Goal: Task Accomplishment & Management: Use online tool/utility

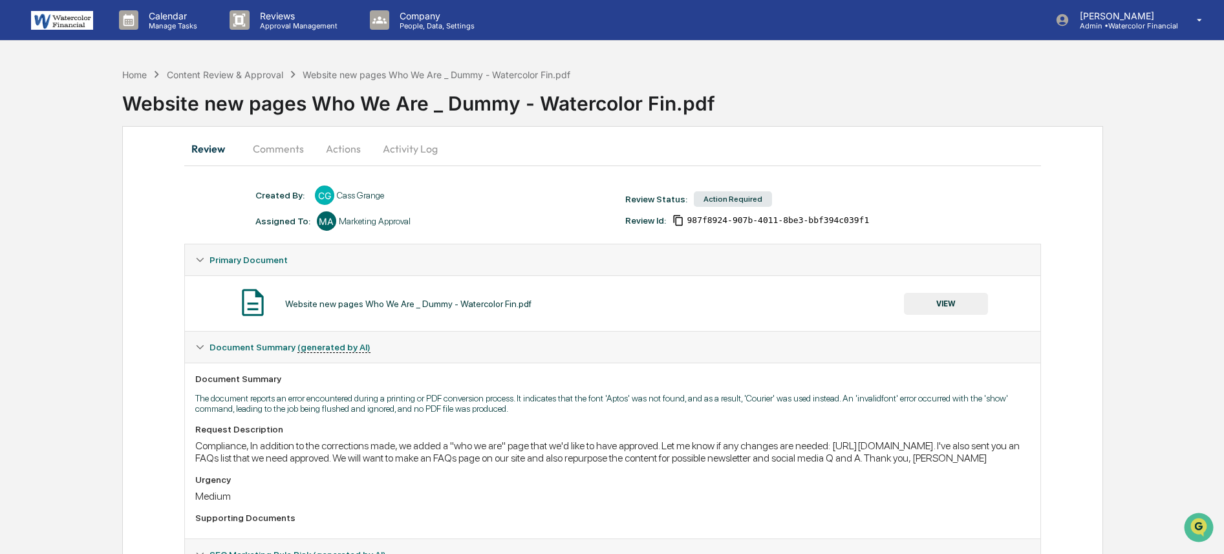
click at [938, 314] on button "VIEW" at bounding box center [946, 304] width 84 height 22
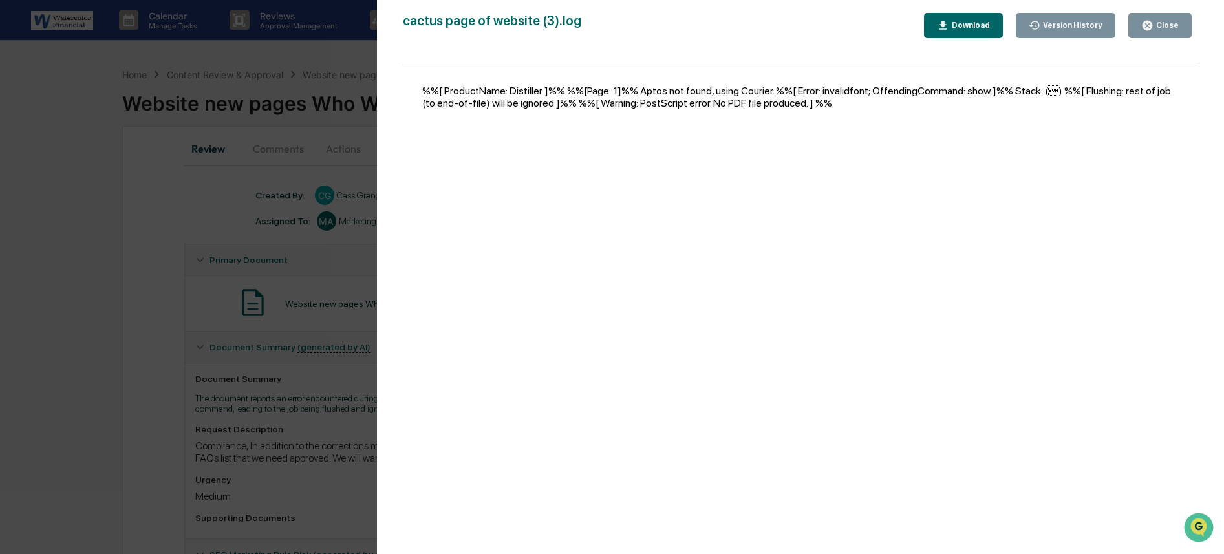
click at [1172, 25] on div "Close" at bounding box center [1166, 25] width 25 height 9
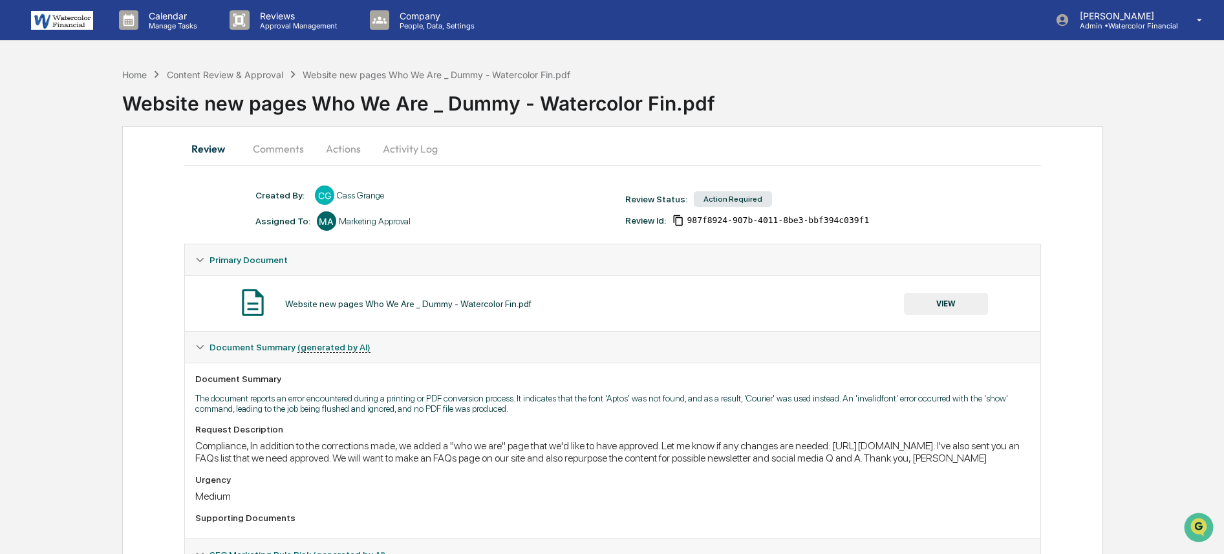
click at [609, 319] on div "Website new pages Who We Are _ Dummy - Watercolor Fin.pdf VIEW" at bounding box center [612, 304] width 835 height 34
click at [940, 310] on button "VIEW" at bounding box center [946, 304] width 84 height 22
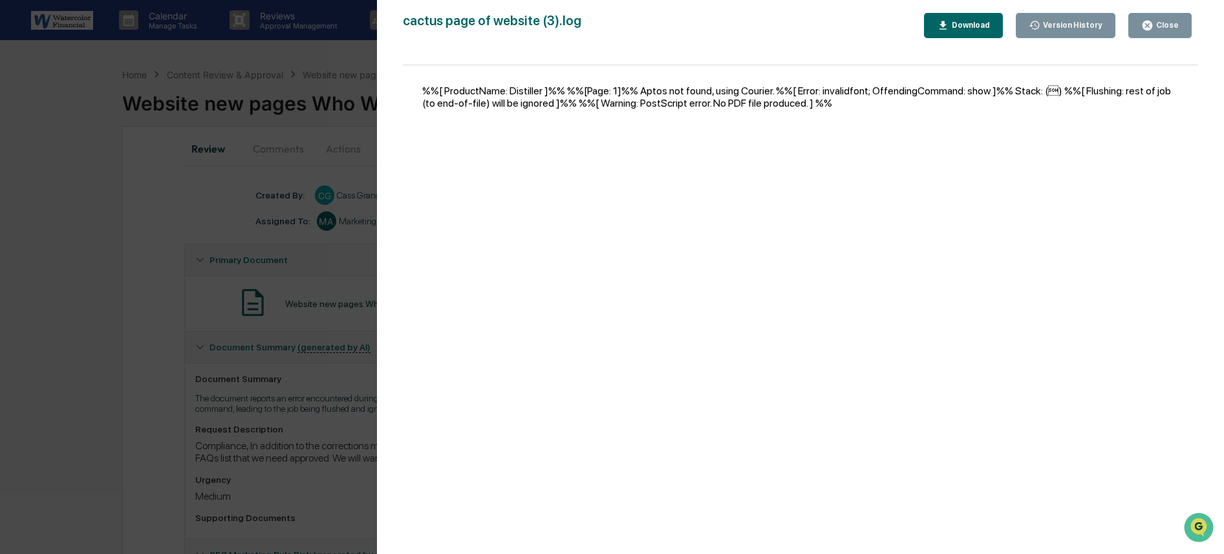
click at [976, 36] on button "Download" at bounding box center [963, 25] width 79 height 25
click at [153, 168] on div "Version History [DATE] 08:04 PM [GEOGRAPHIC_DATA] [DATE] 12:48 AM [GEOGRAPHIC_D…" at bounding box center [612, 277] width 1224 height 554
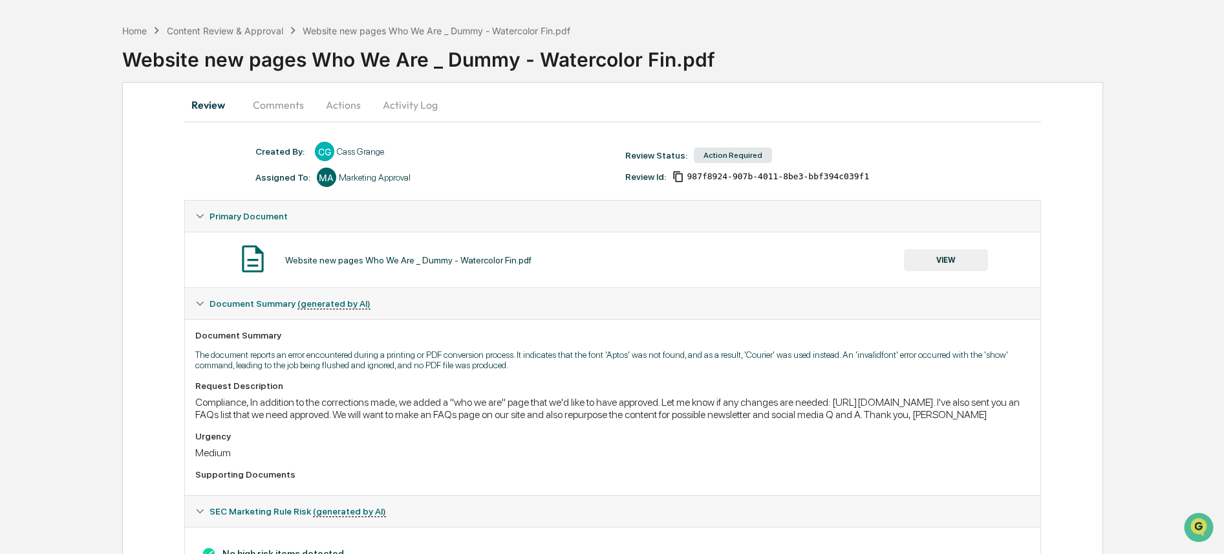
scroll to position [45, 0]
click at [289, 105] on button "Comments" at bounding box center [279, 104] width 72 height 31
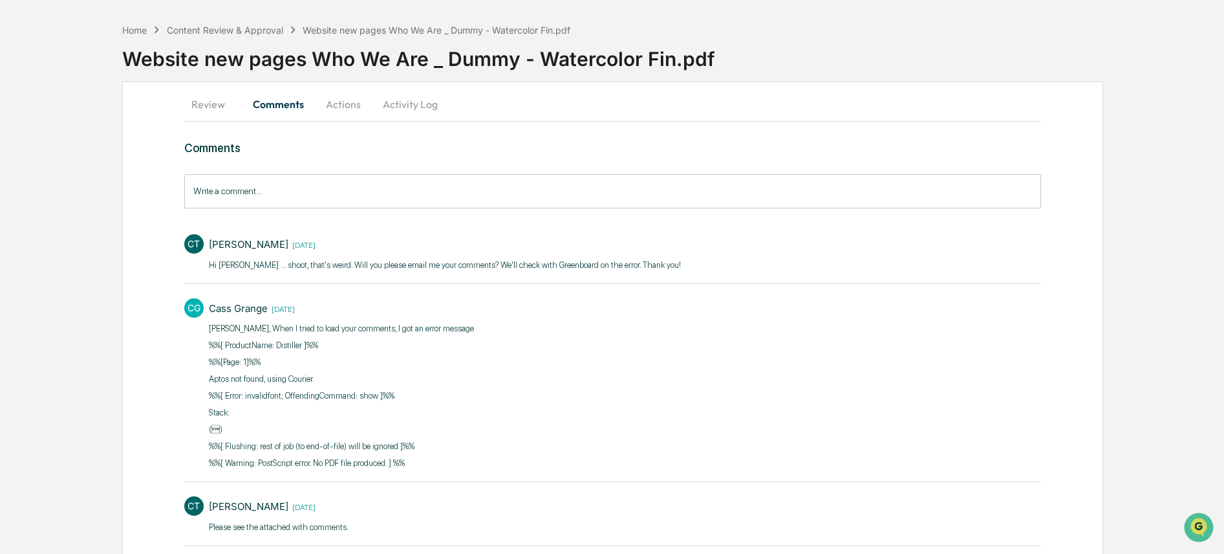
click at [374, 193] on input "Write a comment..." at bounding box center [612, 191] width 857 height 34
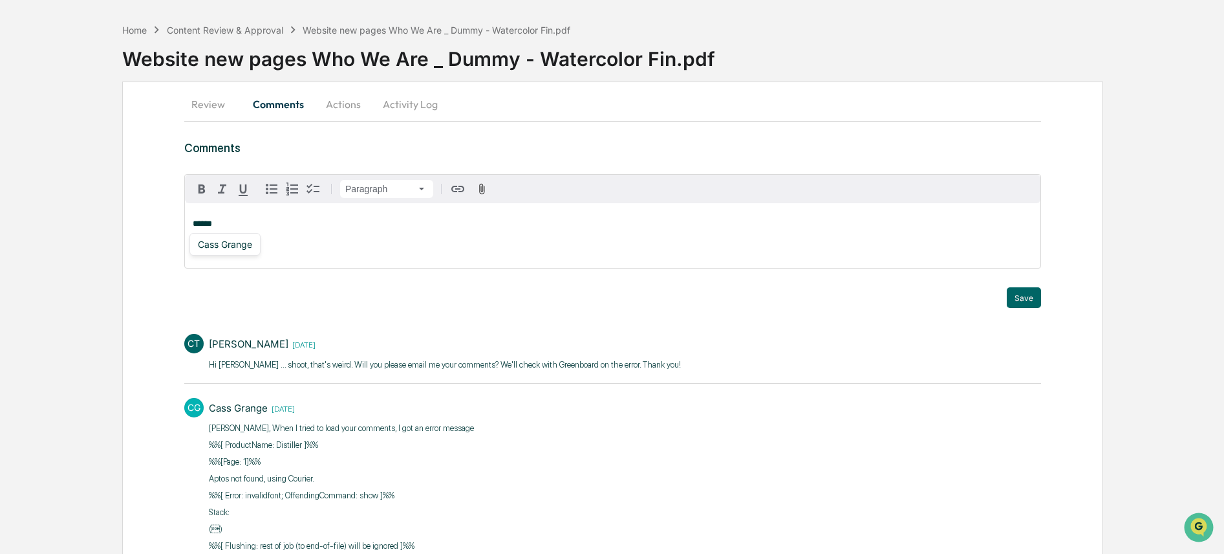
click at [237, 245] on div "Cass Grange" at bounding box center [225, 244] width 65 height 16
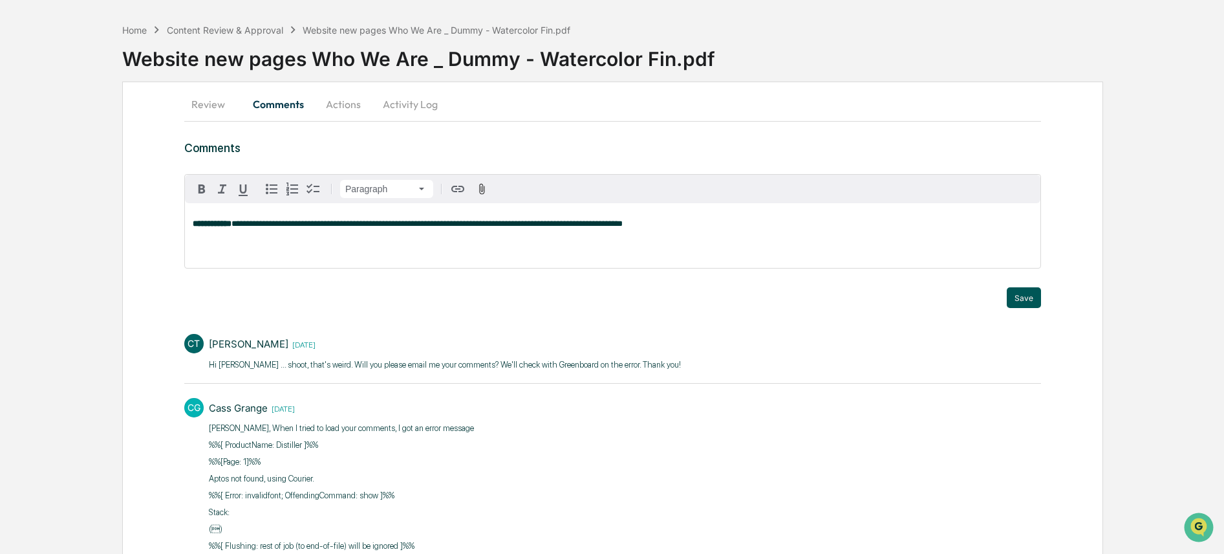
click at [1011, 296] on button "Save" at bounding box center [1024, 297] width 34 height 21
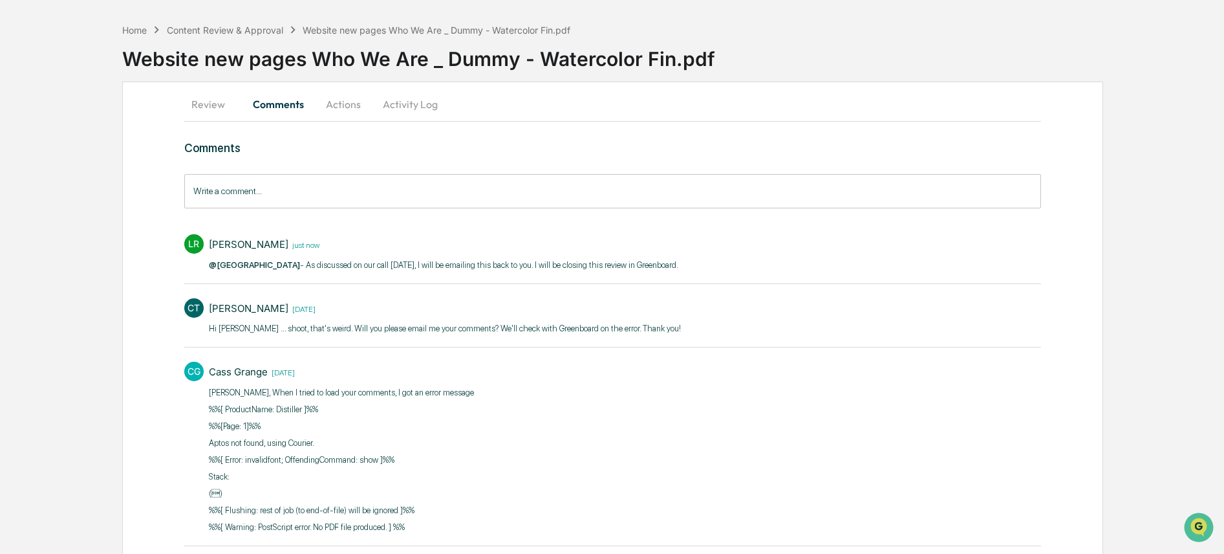
click at [412, 105] on button "Activity Log" at bounding box center [411, 104] width 76 height 31
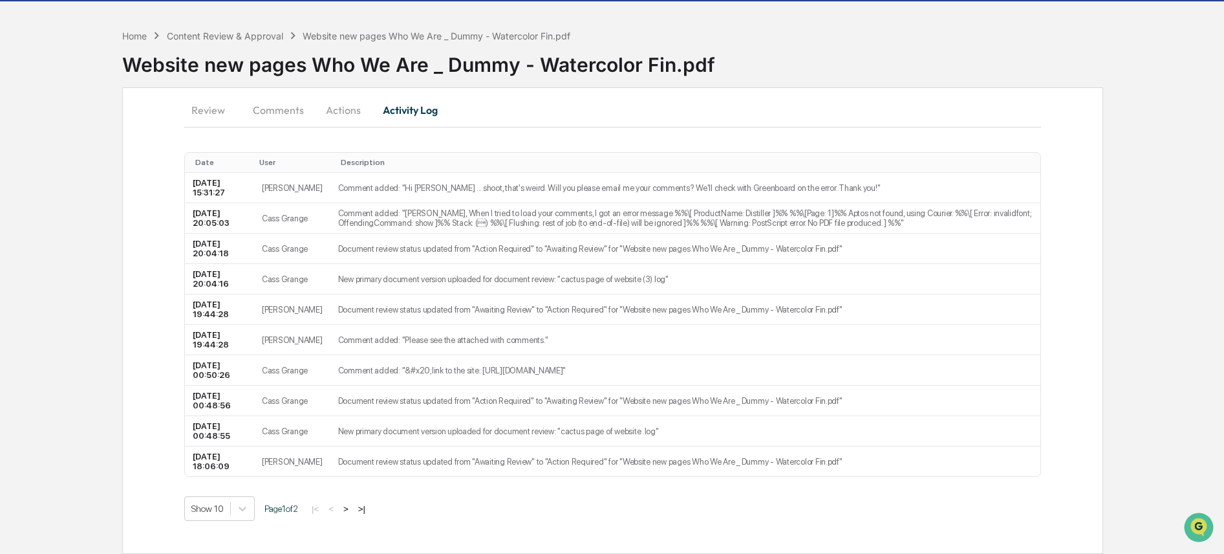
click at [338, 100] on button "Actions" at bounding box center [343, 109] width 58 height 31
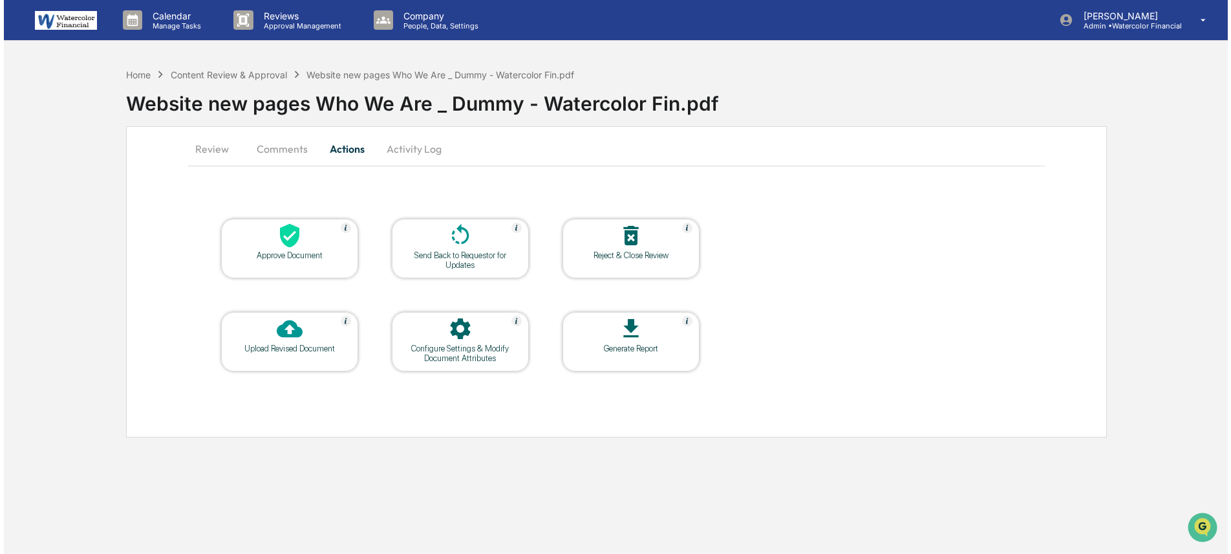
scroll to position [0, 0]
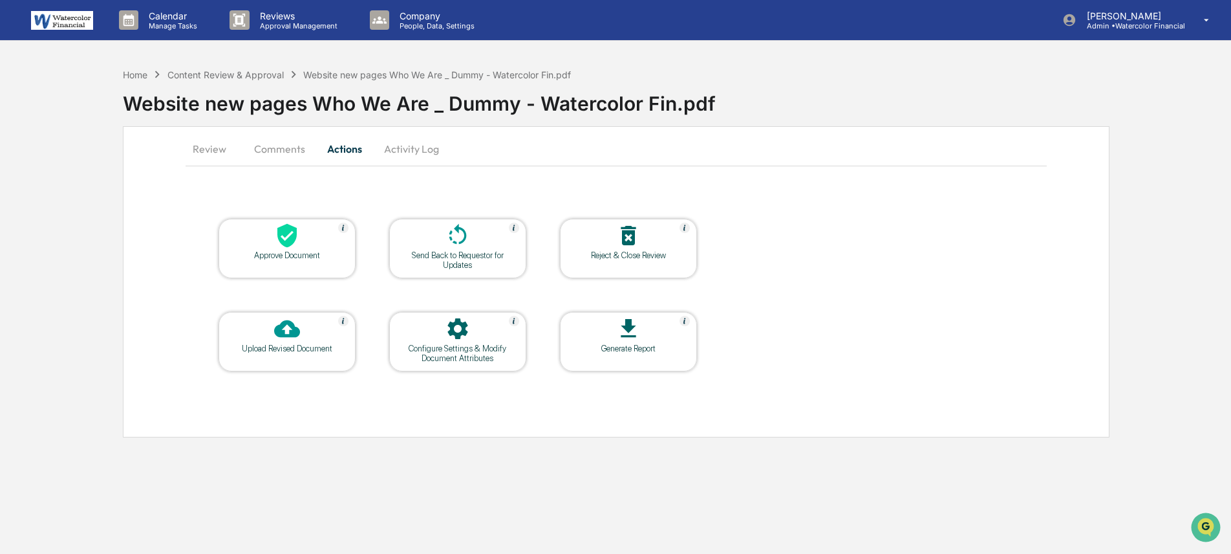
click at [618, 246] on icon at bounding box center [629, 235] width 26 height 26
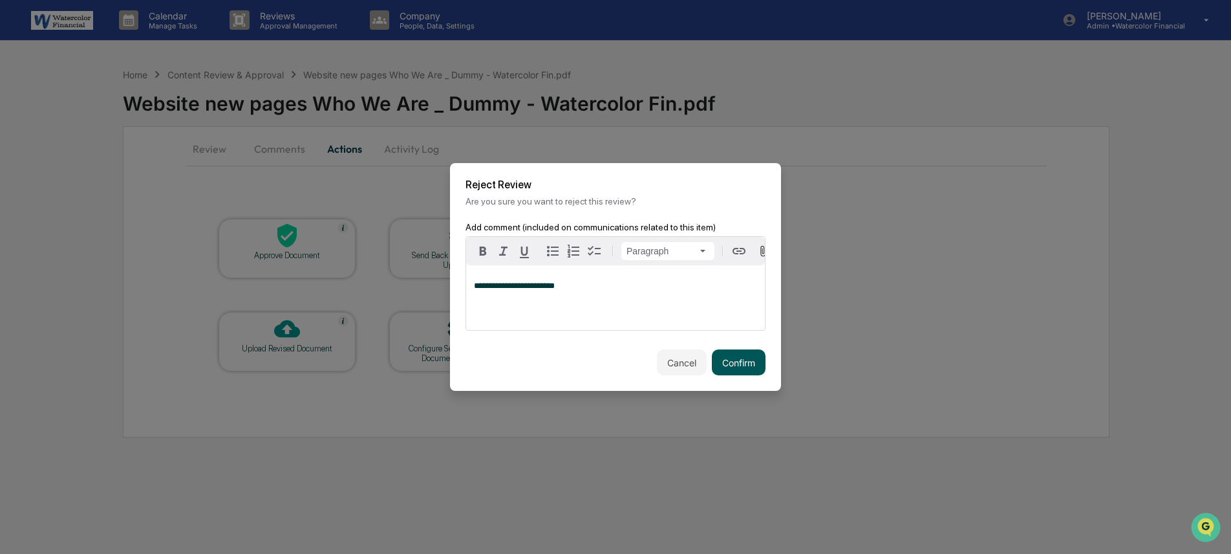
click at [726, 373] on button "Confirm" at bounding box center [739, 362] width 54 height 26
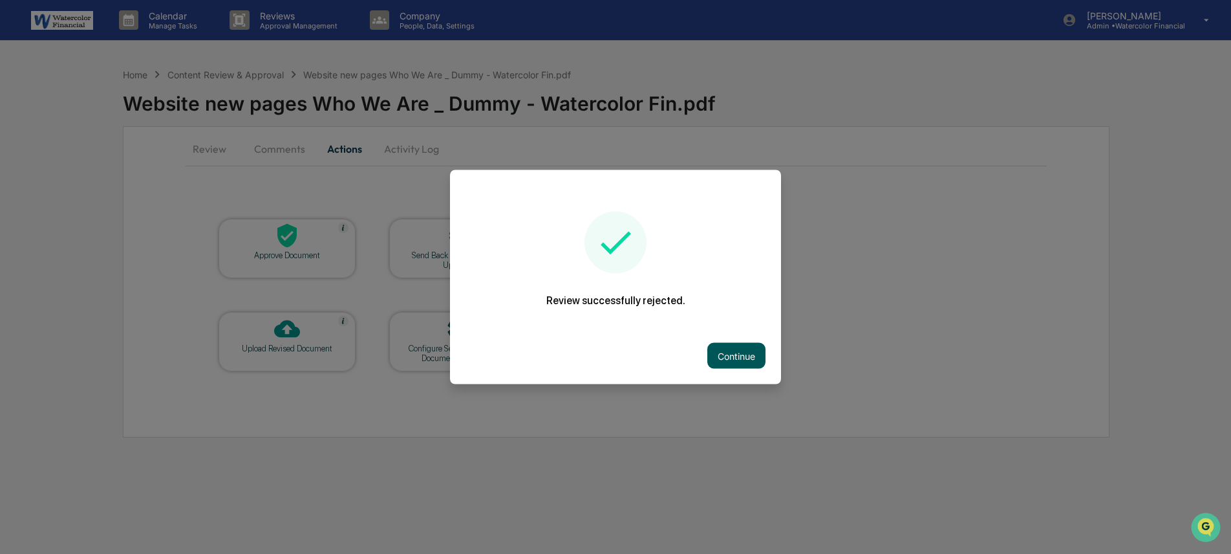
click at [720, 353] on button "Continue" at bounding box center [737, 356] width 58 height 26
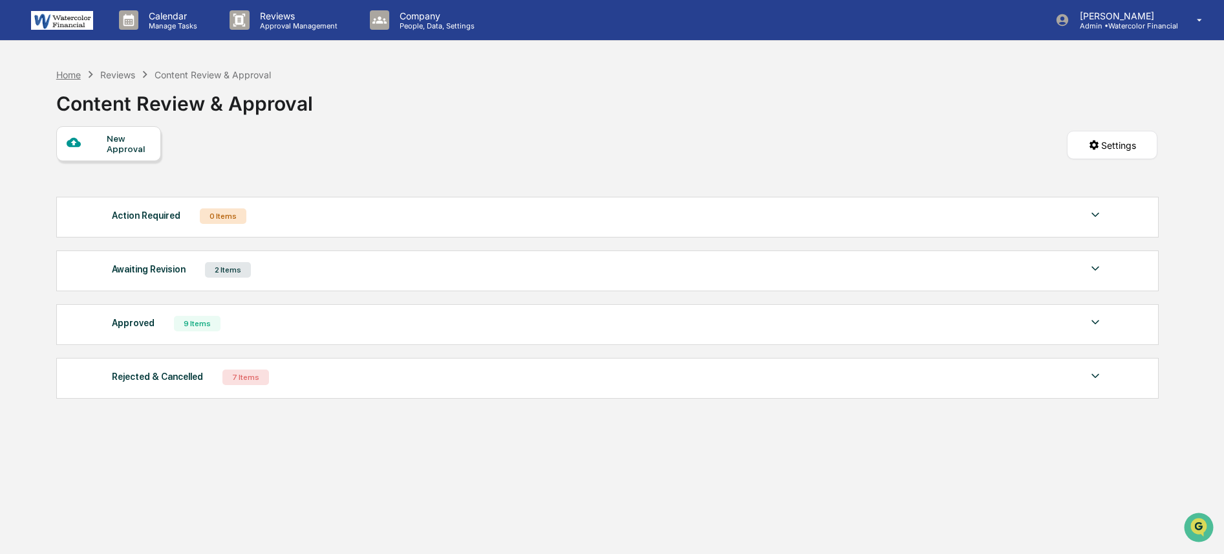
click at [66, 73] on div "Home" at bounding box center [68, 74] width 25 height 11
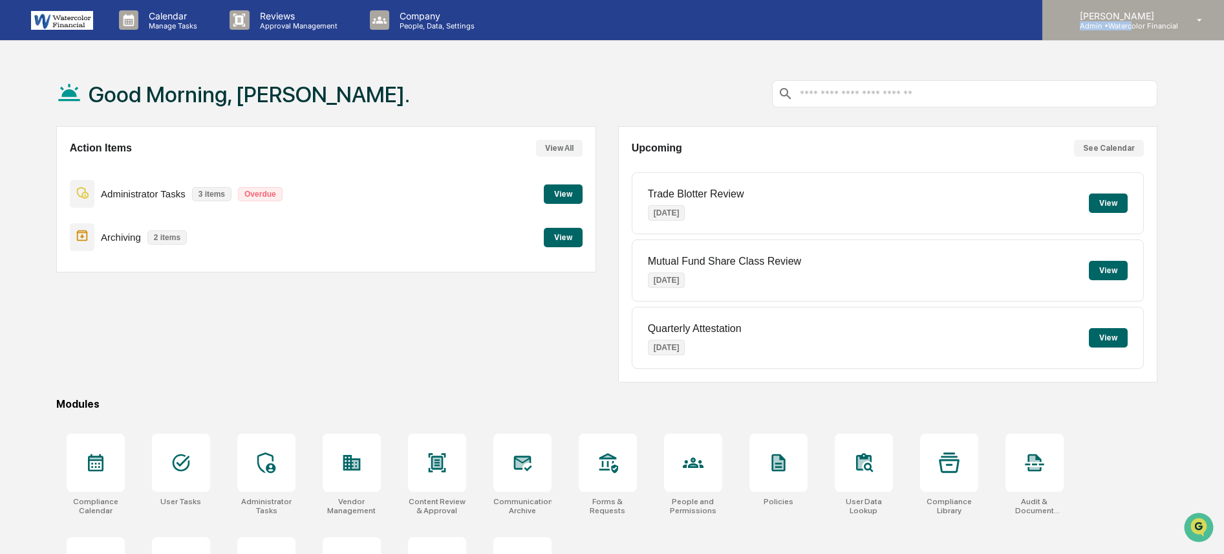
click at [1134, 22] on p "Admin • Watercolor Financial" at bounding box center [1124, 25] width 109 height 9
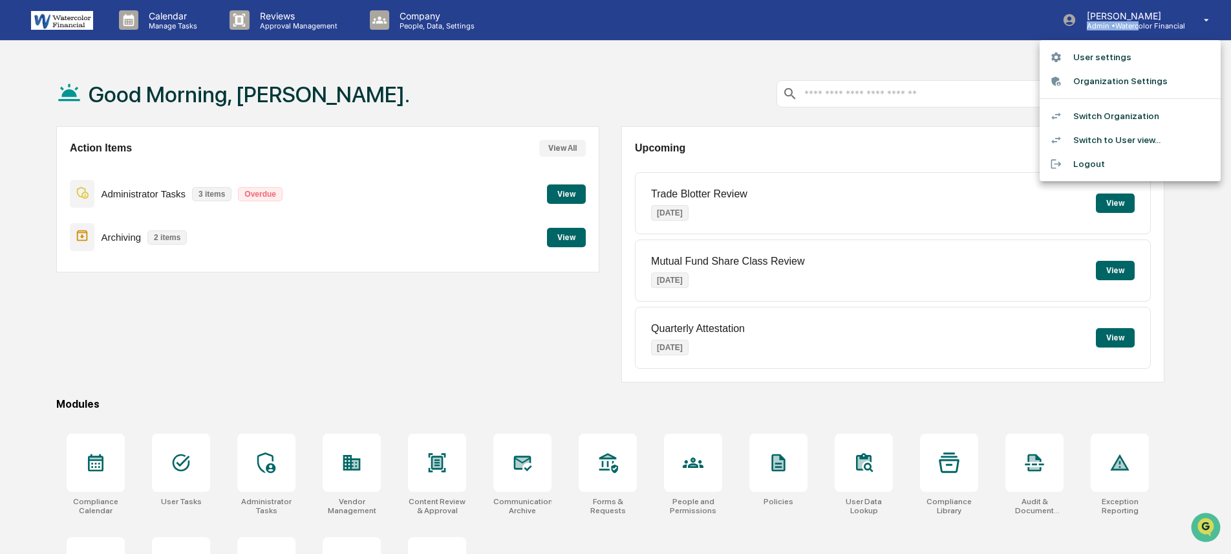
click at [1134, 117] on li "Switch Organization" at bounding box center [1130, 116] width 181 height 24
